Goal: Task Accomplishment & Management: Use online tool/utility

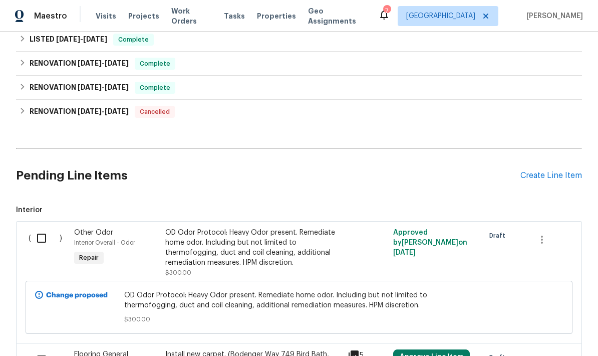
scroll to position [224, 0]
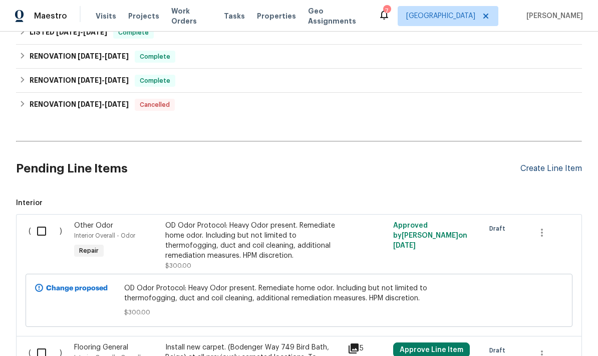
click at [556, 168] on div "Create Line Item" at bounding box center [552, 169] width 62 height 10
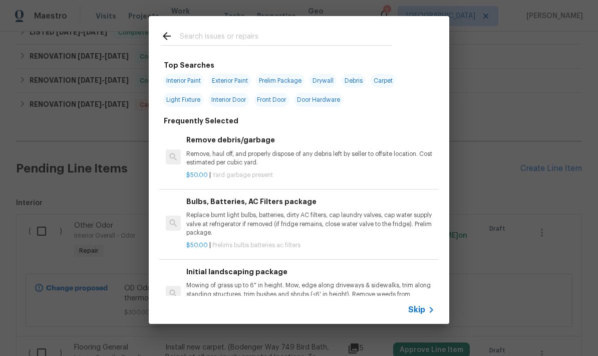
click at [243, 37] on input "text" at bounding box center [286, 37] width 212 height 15
type input "Hvac"
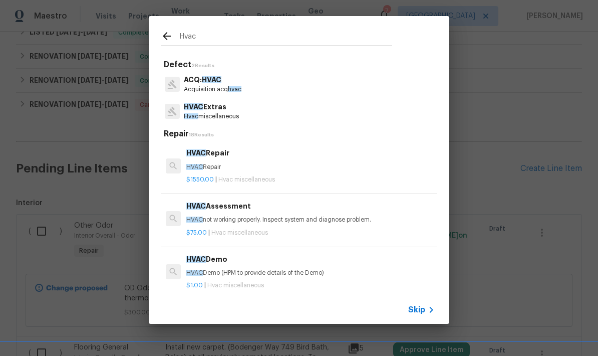
click at [272, 226] on div "$75.00 | Hvac miscellaneous" at bounding box center [310, 230] width 248 height 13
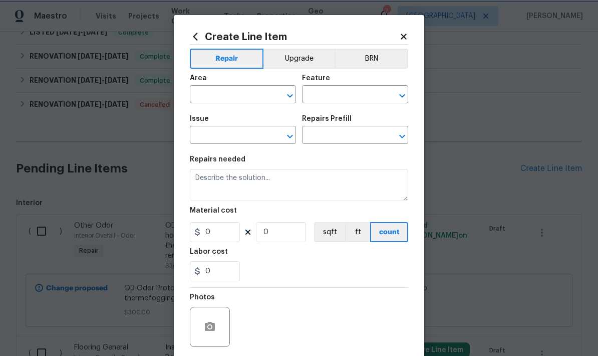
type input "HVAC"
type input "HVAC Extras"
type input "HVAC Assessment $75.00"
type textarea "HVAC not working properly. Inspect system and diagnose problem."
type input "75"
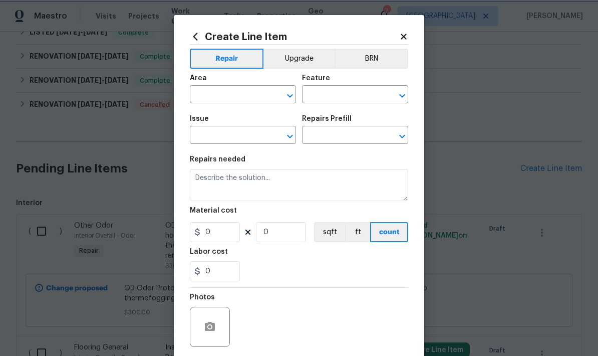
type input "1"
click at [238, 100] on input "text" at bounding box center [229, 96] width 78 height 16
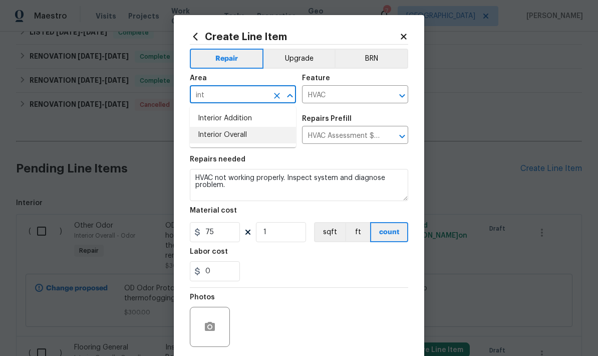
click at [233, 138] on li "Interior Overall" at bounding box center [243, 135] width 106 height 17
type input "Interior Overall"
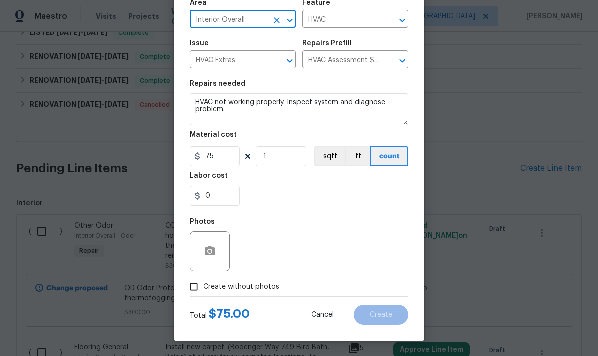
scroll to position [78, 0]
click at [204, 257] on button "button" at bounding box center [210, 251] width 24 height 24
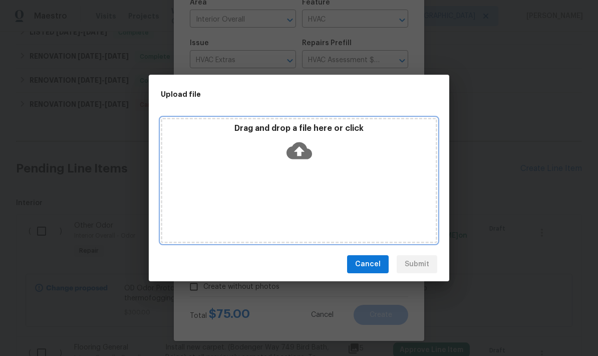
click at [305, 148] on icon at bounding box center [300, 150] width 26 height 17
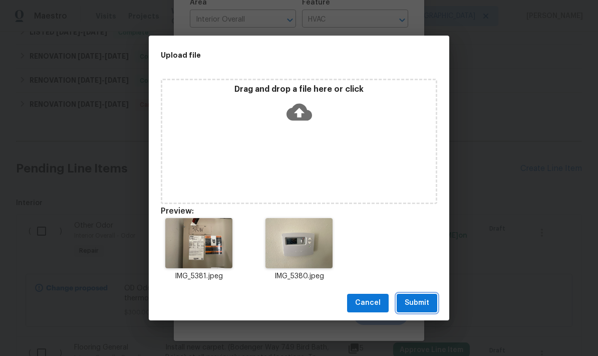
click at [427, 303] on span "Submit" at bounding box center [417, 303] width 25 height 13
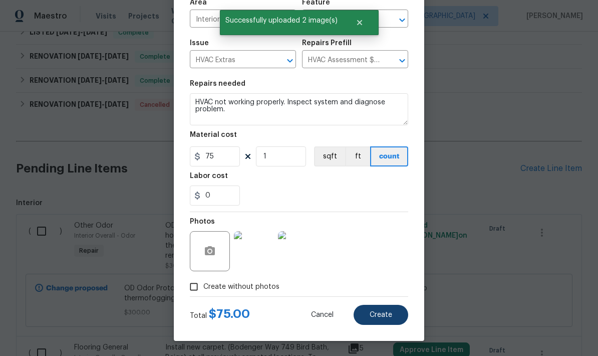
click at [384, 316] on span "Create" at bounding box center [381, 315] width 23 height 8
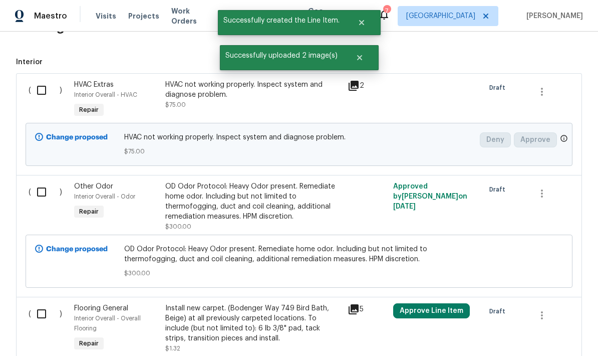
scroll to position [367, 0]
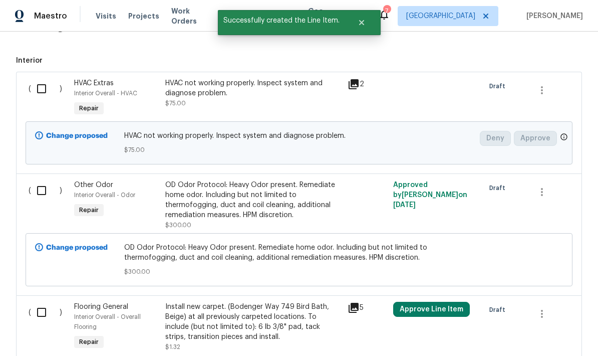
click at [44, 90] on input "checkbox" at bounding box center [45, 88] width 29 height 21
checkbox input "true"
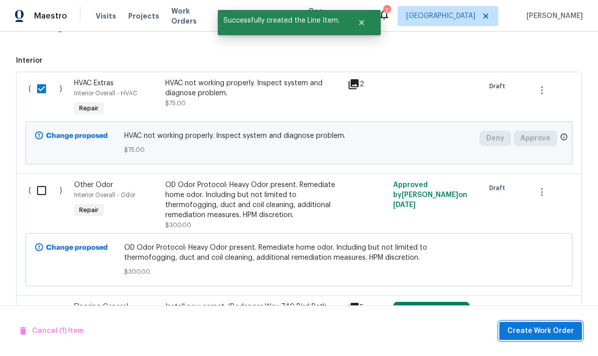
click at [541, 331] on span "Create Work Order" at bounding box center [540, 331] width 67 height 13
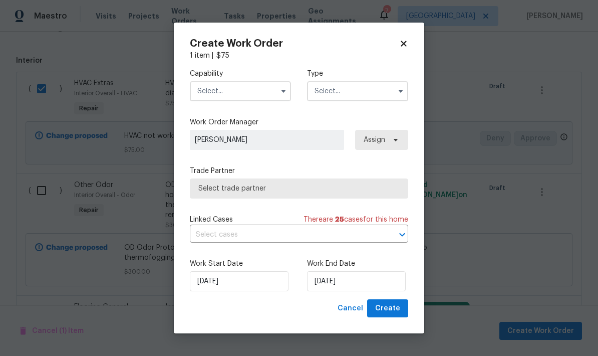
click at [260, 93] on input "text" at bounding box center [240, 91] width 101 height 20
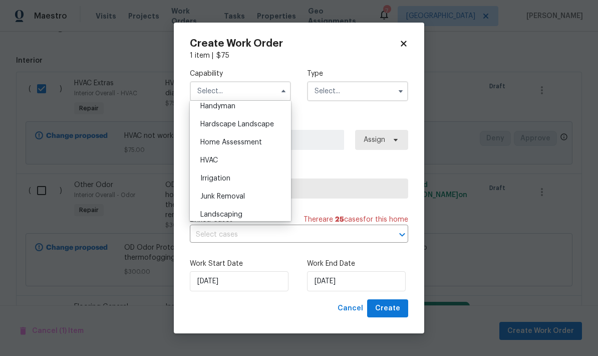
scroll to position [558, 0]
click at [218, 160] on span "HVAC" at bounding box center [209, 159] width 18 height 7
type input "HVAC"
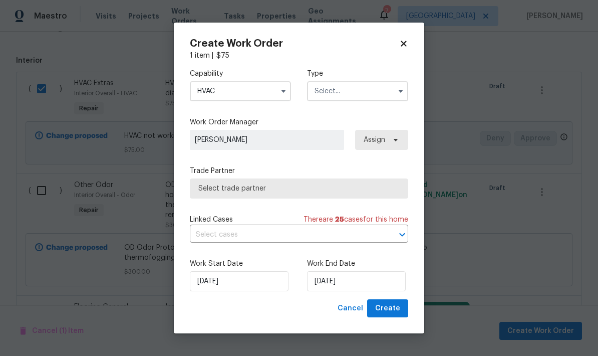
click at [361, 94] on input "text" at bounding box center [357, 91] width 101 height 20
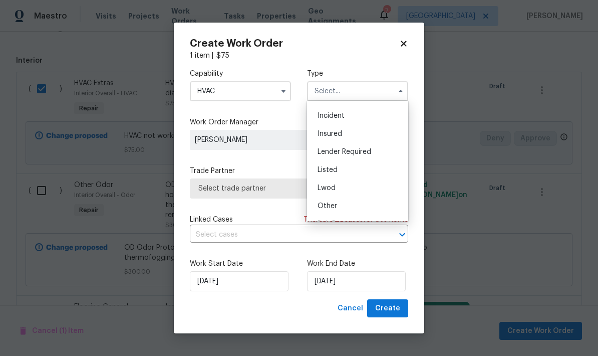
scroll to position [34, 0]
click at [334, 167] on span "Listed" at bounding box center [328, 168] width 20 height 7
type input "Listed"
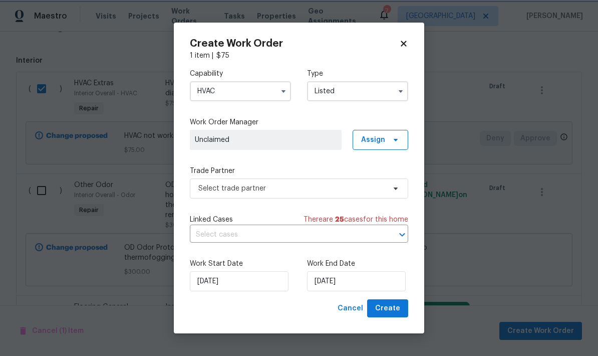
scroll to position [0, 0]
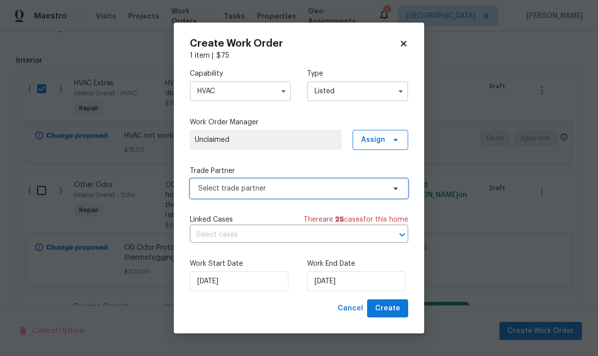
click at [327, 190] on span "Select trade partner" at bounding box center [291, 188] width 187 height 10
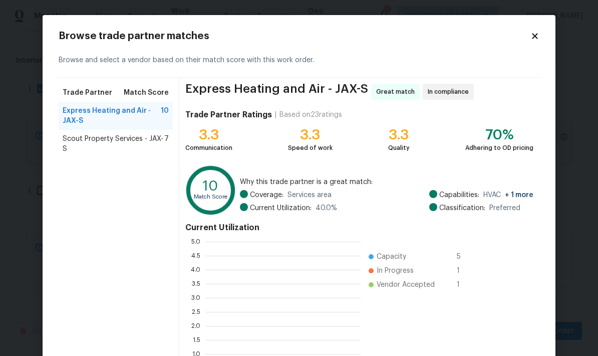
scroll to position [140, 155]
click at [131, 116] on span "Express Heating and Air - JAX-S" at bounding box center [112, 116] width 98 height 20
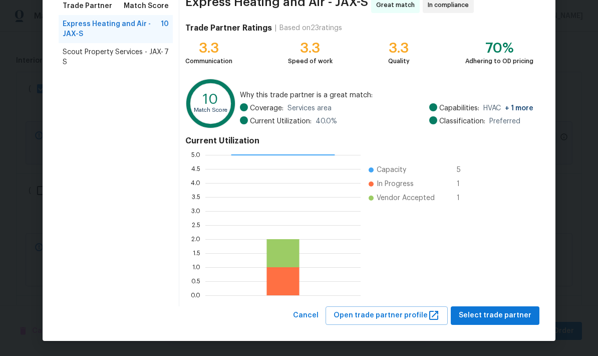
scroll to position [86, 0]
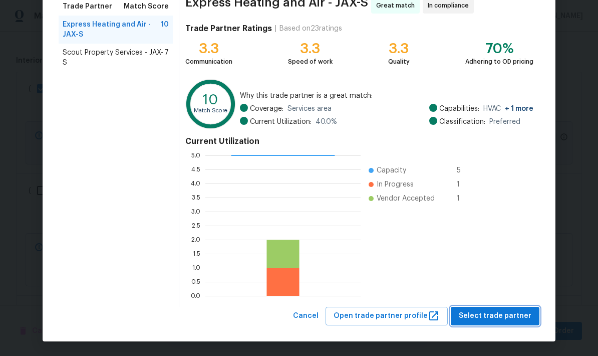
click at [497, 321] on span "Select trade partner" at bounding box center [495, 316] width 73 height 13
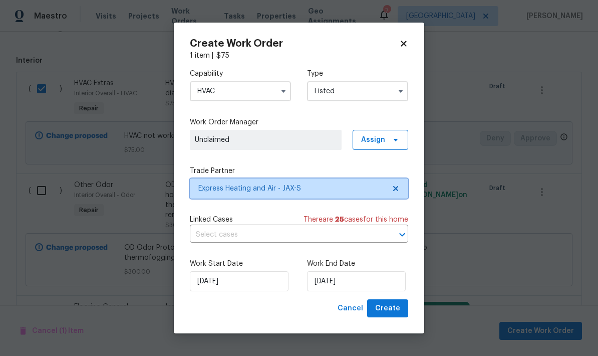
scroll to position [0, 0]
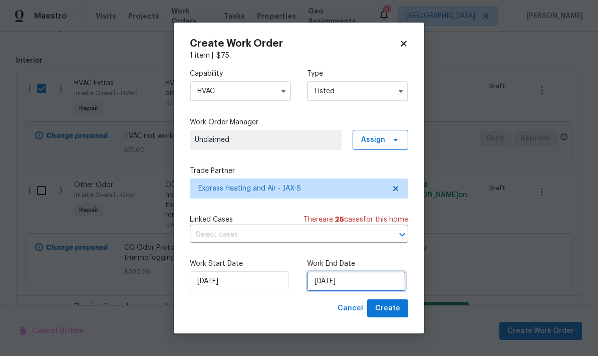
click at [345, 285] on input "[DATE]" at bounding box center [356, 281] width 99 height 20
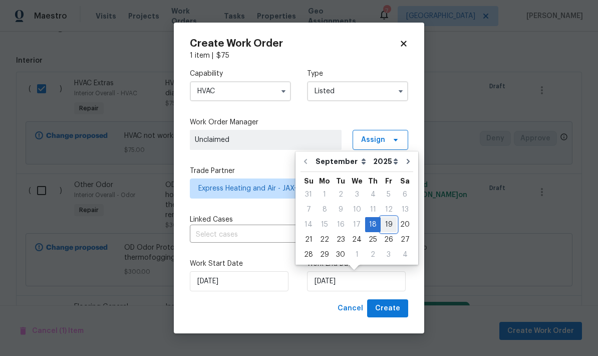
click at [385, 228] on div "19" at bounding box center [389, 224] width 16 height 14
type input "9/19/2025"
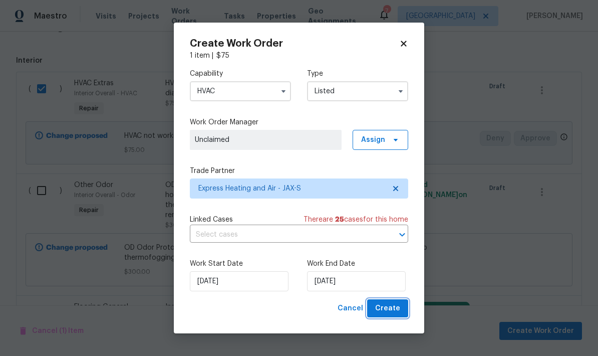
click at [391, 311] on span "Create" at bounding box center [387, 308] width 25 height 13
checkbox input "false"
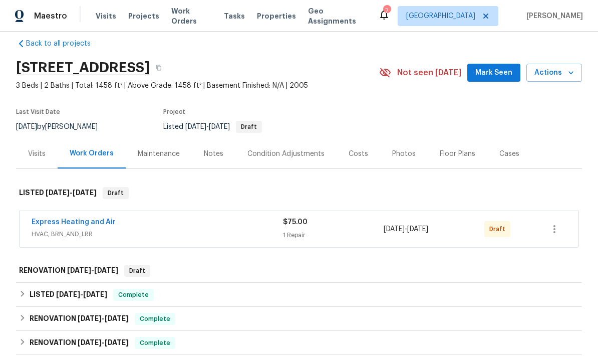
scroll to position [14, 0]
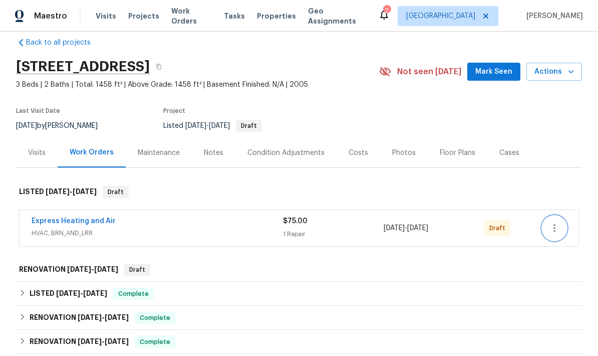
click at [552, 229] on icon "button" at bounding box center [555, 228] width 12 height 12
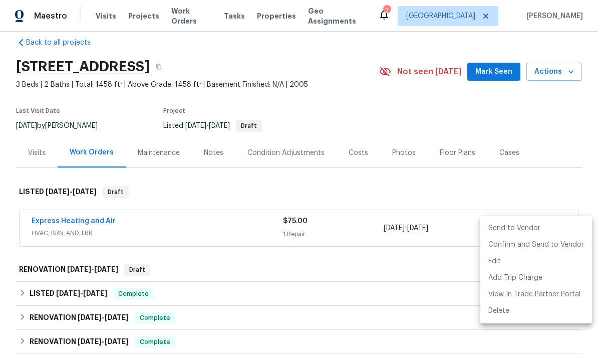
click at [518, 228] on li "Send to Vendor" at bounding box center [536, 228] width 112 height 17
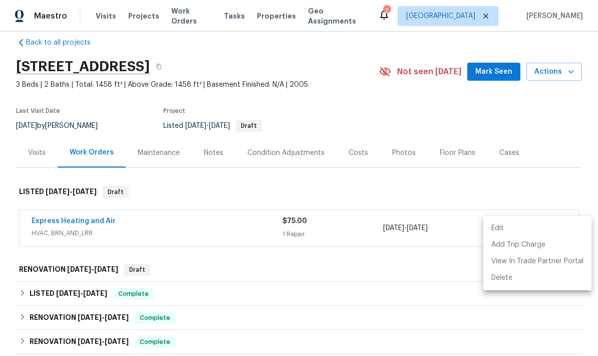
click at [314, 282] on div at bounding box center [299, 178] width 598 height 356
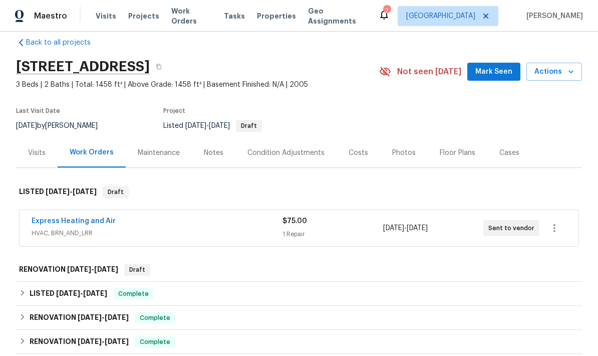
click at [281, 163] on div "Condition Adjustments" at bounding box center [285, 153] width 101 height 30
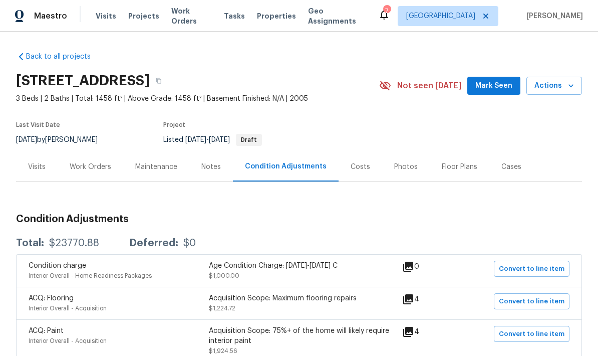
click at [358, 170] on div "Costs" at bounding box center [361, 167] width 20 height 10
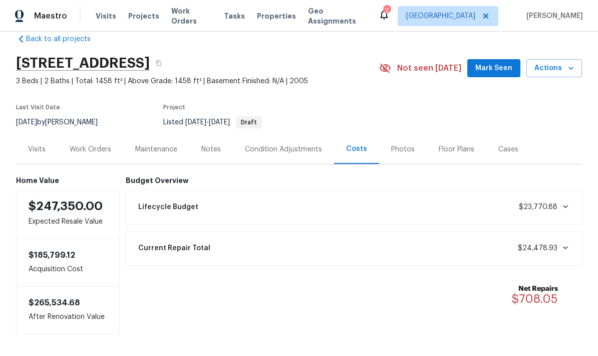
scroll to position [17, 0]
click at [363, 208] on div "Lifecycle Budget $23,770.88" at bounding box center [354, 207] width 444 height 22
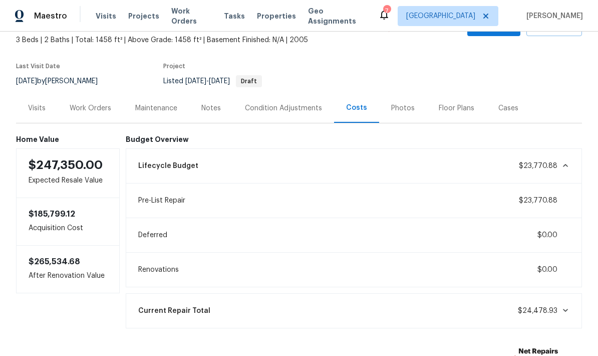
scroll to position [61, 0]
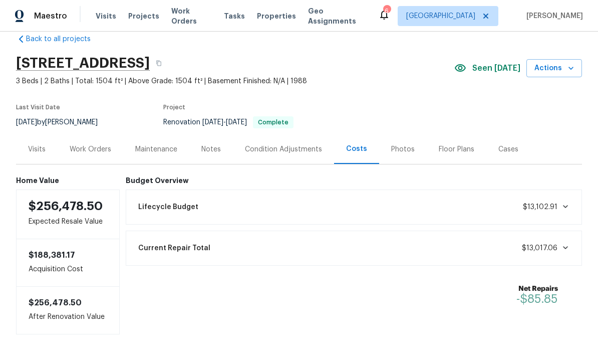
scroll to position [17, 0]
